Goal: Navigation & Orientation: Find specific page/section

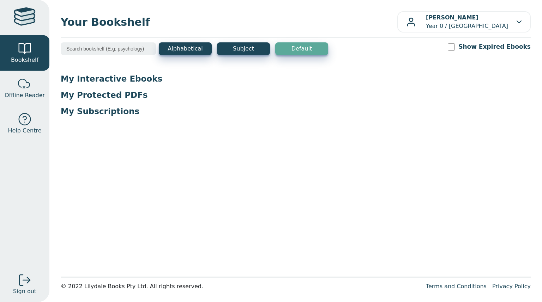
click at [37, 25] on link at bounding box center [24, 17] width 49 height 35
click at [105, 82] on p "My Interactive Ebooks" at bounding box center [296, 78] width 470 height 11
click at [29, 10] on div at bounding box center [25, 17] width 22 height 20
click at [22, 53] on div at bounding box center [25, 49] width 14 height 14
click at [426, 27] on p "Zoe Lotkin Year 0 / Rowville Secondary College" at bounding box center [467, 21] width 82 height 17
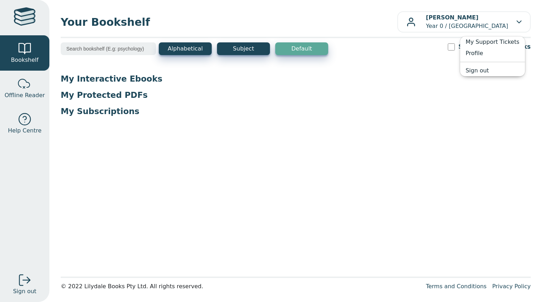
click at [404, 107] on p "My Subscriptions" at bounding box center [296, 111] width 470 height 11
click at [249, 55] on div "Alphabetical Subject Default Show Expired Ebooks" at bounding box center [296, 53] width 470 height 22
click at [249, 52] on button "Subject" at bounding box center [243, 48] width 53 height 13
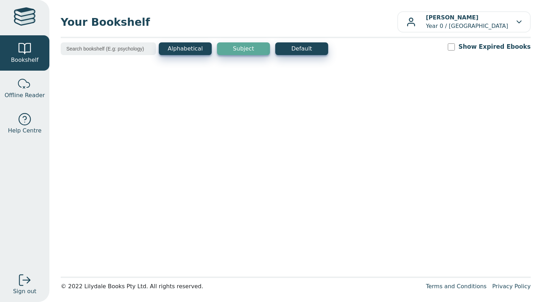
click at [228, 50] on button "Subject" at bounding box center [243, 48] width 53 height 13
click at [187, 51] on button "Alphabetical" at bounding box center [185, 48] width 53 height 13
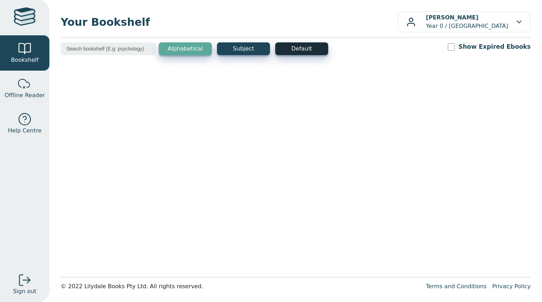
click at [297, 47] on button "Default" at bounding box center [301, 48] width 53 height 13
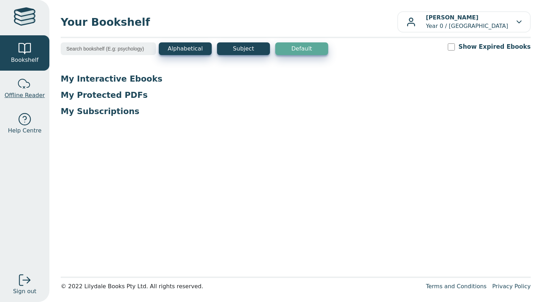
click at [29, 90] on div at bounding box center [25, 84] width 14 height 14
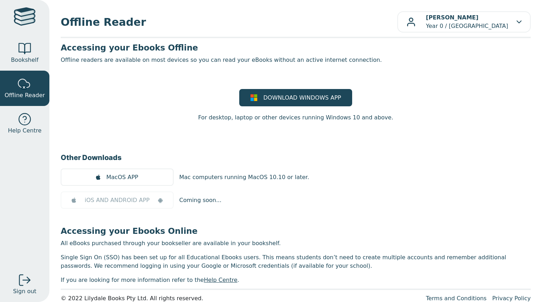
click at [24, 112] on link "Help Centre" at bounding box center [24, 123] width 49 height 35
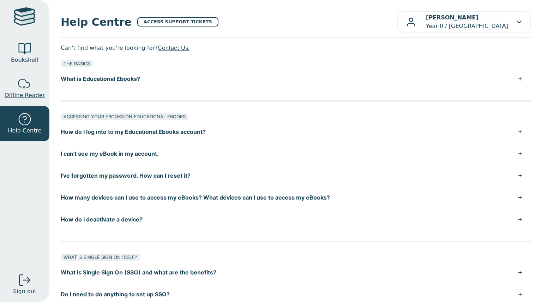
click at [30, 82] on div at bounding box center [25, 84] width 14 height 14
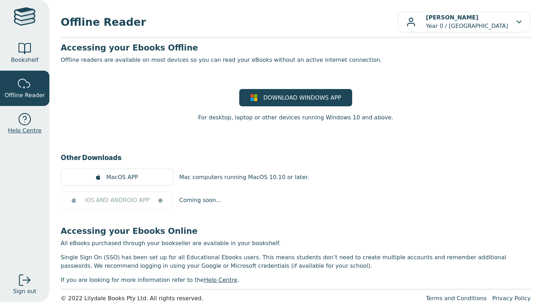
click at [9, 124] on link "Help Centre" at bounding box center [24, 123] width 49 height 35
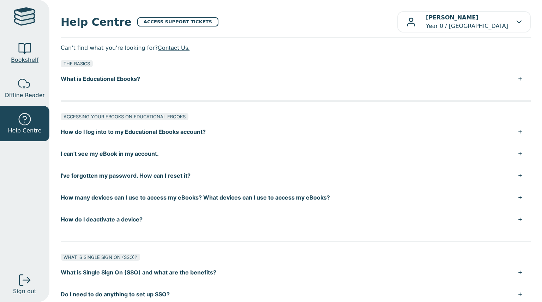
click at [18, 51] on div at bounding box center [25, 49] width 14 height 14
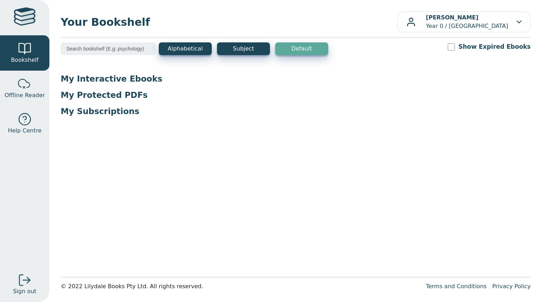
click at [20, 27] on div at bounding box center [25, 17] width 22 height 20
click at [129, 91] on p "My Protected PDFs" at bounding box center [296, 95] width 470 height 11
drag, startPoint x: 129, startPoint y: 91, endPoint x: 79, endPoint y: 99, distance: 50.4
click at [79, 99] on p "My Protected PDFs" at bounding box center [296, 95] width 470 height 11
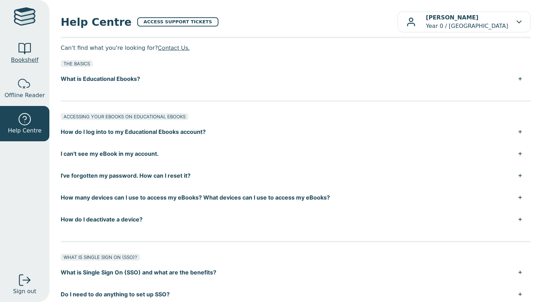
click at [29, 48] on div at bounding box center [25, 49] width 14 height 14
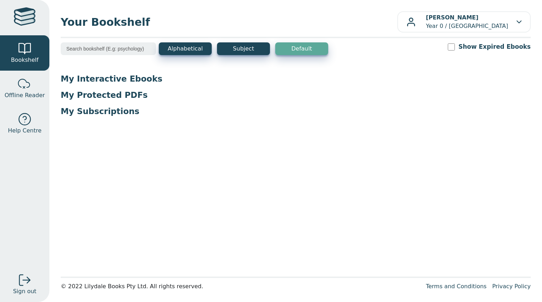
click at [455, 46] on input "Show Expired Ebooks" at bounding box center [451, 46] width 7 height 7
click at [455, 47] on input "Show Expired Ebooks" at bounding box center [451, 46] width 7 height 7
click at [455, 48] on input "Show Expired Ebooks" at bounding box center [451, 46] width 7 height 7
checkbox input "true"
click at [310, 53] on button "Default" at bounding box center [301, 48] width 53 height 13
